Goal: Find specific page/section: Find specific page/section

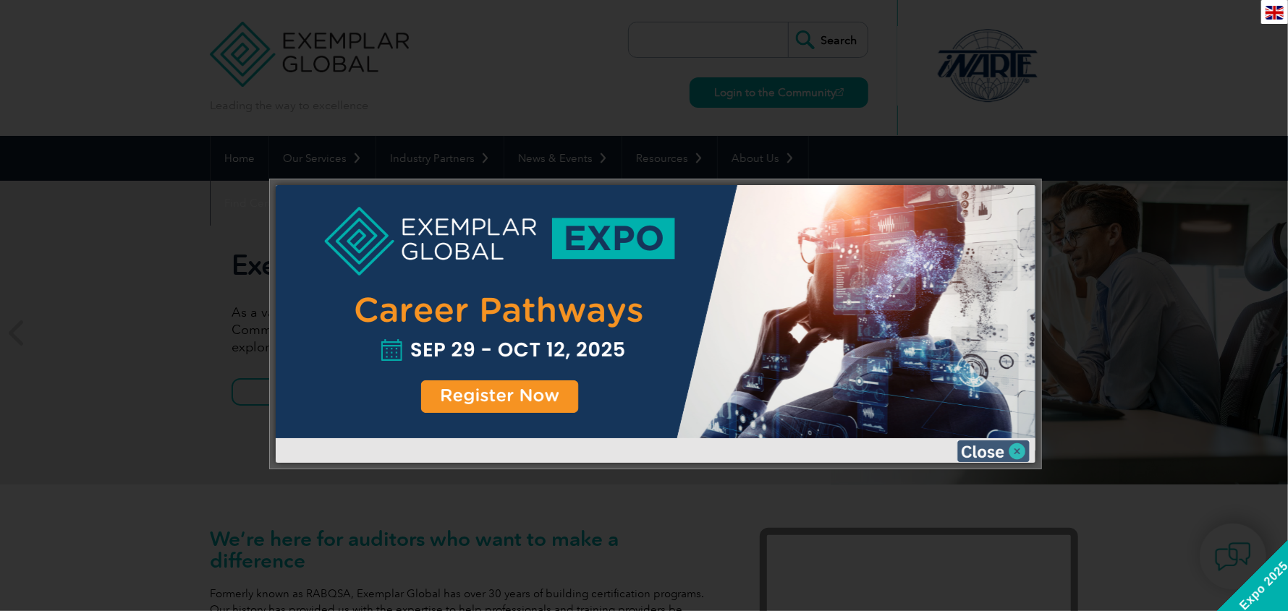
click at [1000, 450] on img at bounding box center [993, 452] width 72 height 22
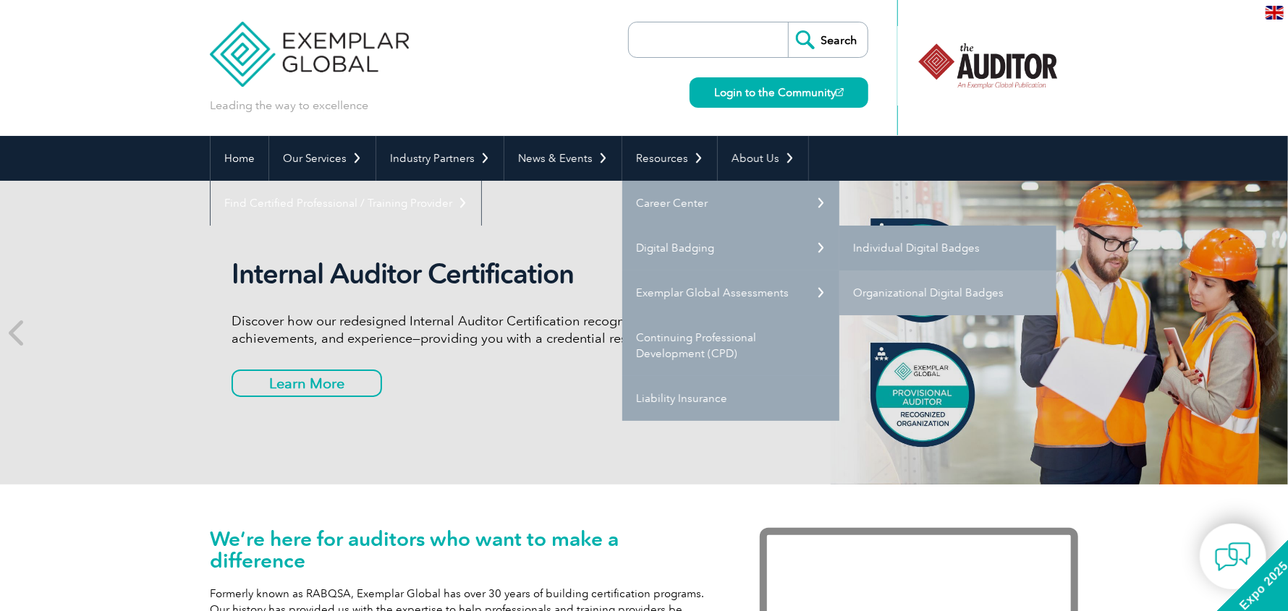
click at [865, 239] on link "Individual Digital Badges" at bounding box center [947, 248] width 217 height 45
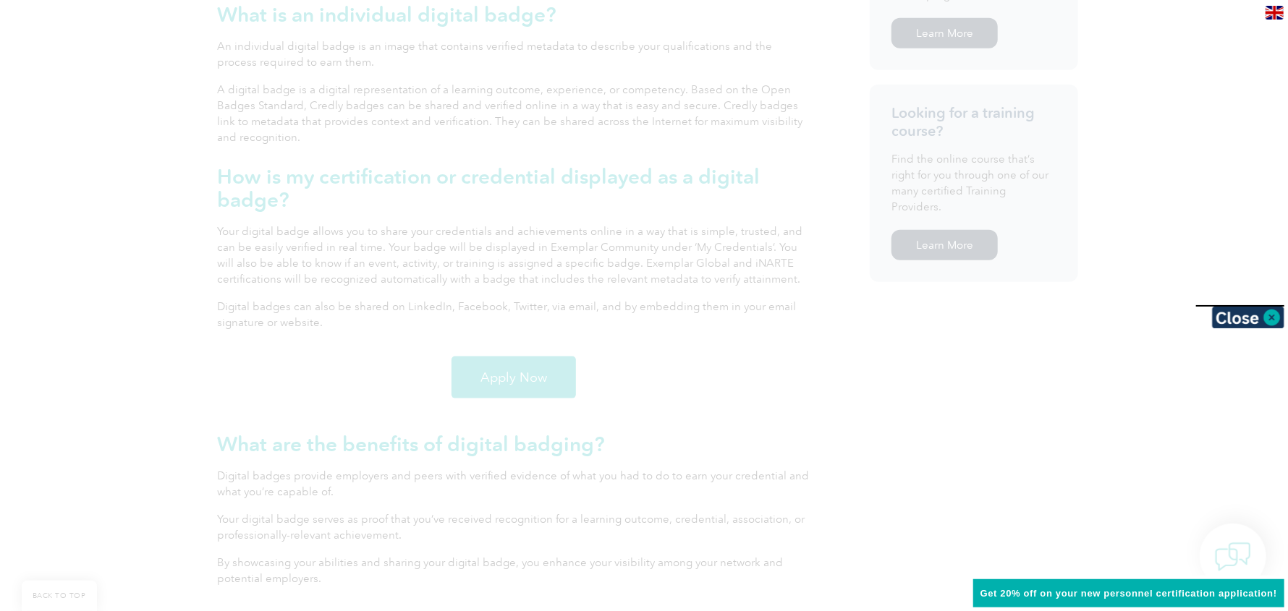
scroll to position [1012, 0]
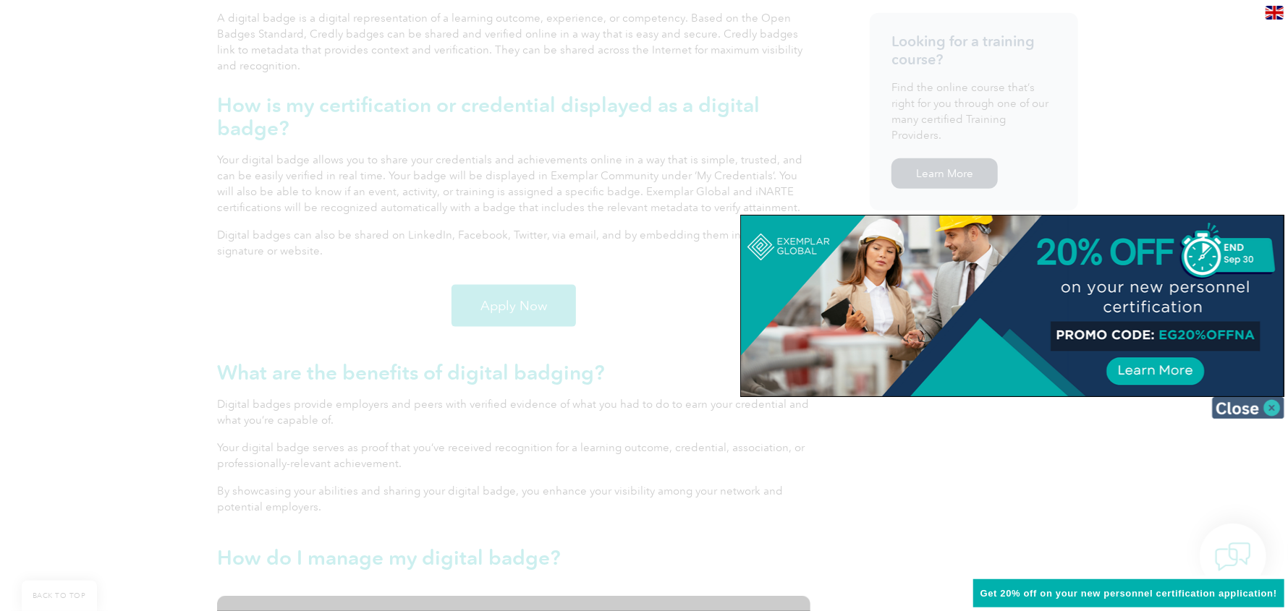
click at [1239, 402] on img at bounding box center [1248, 408] width 72 height 22
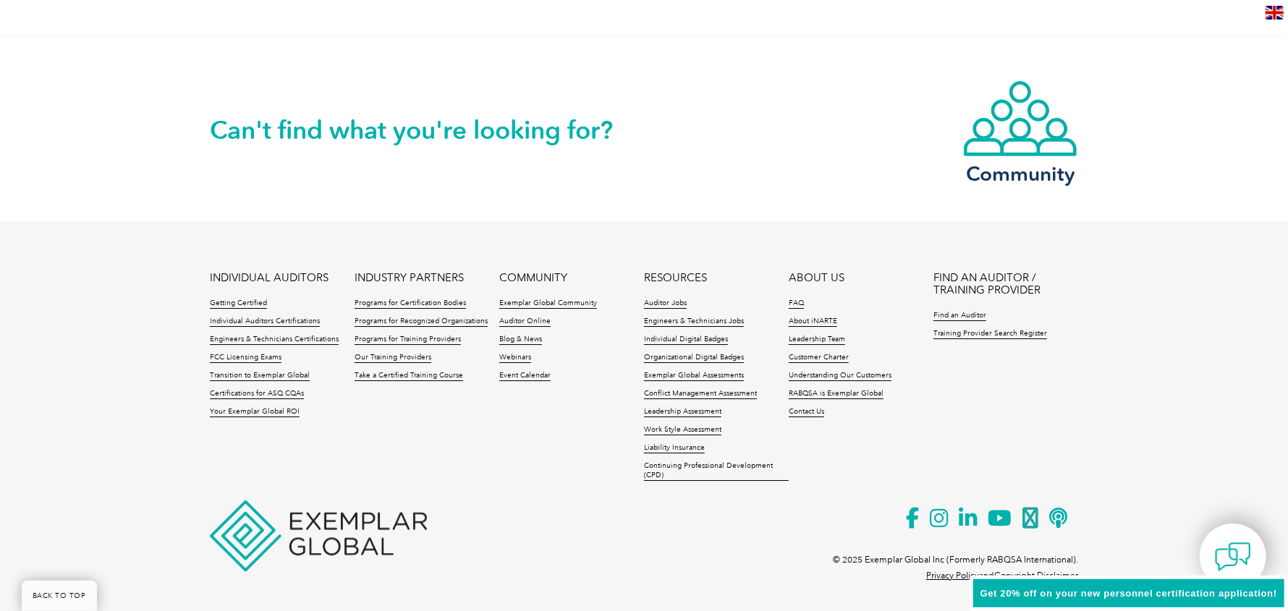
scroll to position [2990, 0]
